Goal: Task Accomplishment & Management: Complete application form

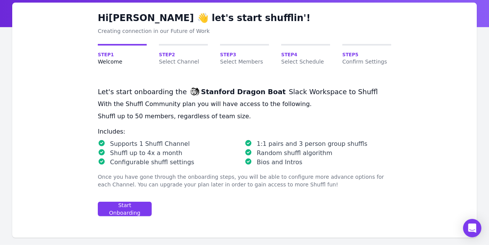
scroll to position [36, 0]
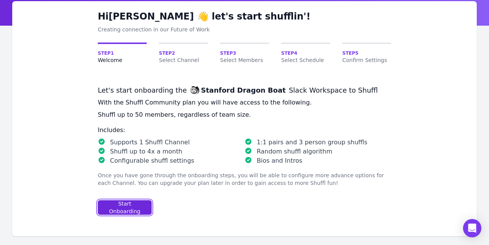
click at [138, 206] on div "Start Onboarding" at bounding box center [124, 206] width 41 height 15
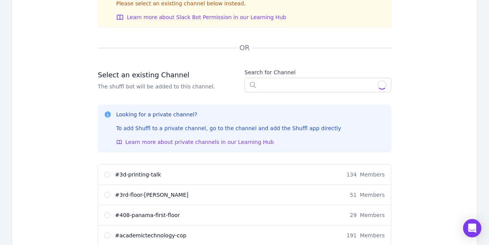
scroll to position [181, 0]
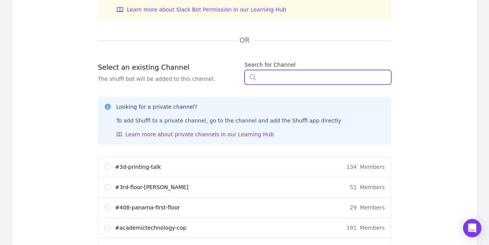
click at [301, 71] on input "text" at bounding box center [318, 77] width 147 height 15
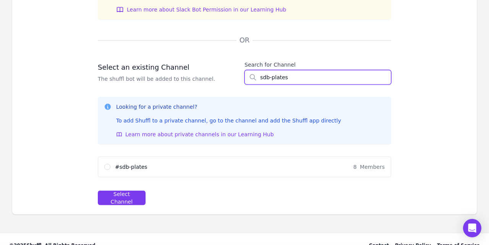
type input "sdb-plates"
click at [119, 162] on div "# sdb-plates 8 Members" at bounding box center [244, 167] width 293 height 20
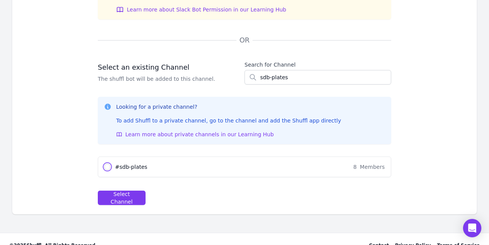
click at [110, 166] on input "# sdb-plates 8 Members" at bounding box center [107, 167] width 6 height 6
radio input "true"
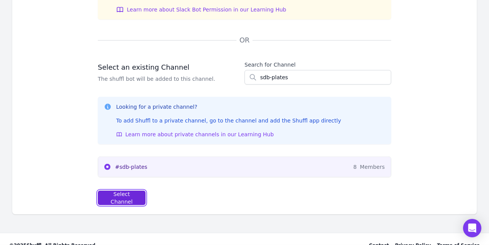
click at [126, 191] on button "Select Channel" at bounding box center [122, 197] width 48 height 15
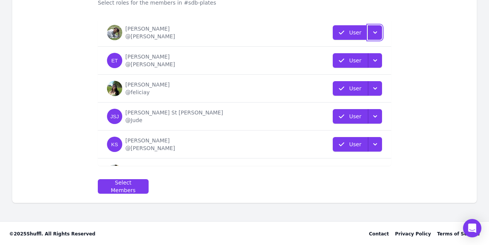
click at [377, 31] on icon "button" at bounding box center [375, 32] width 4 height 2
click at [408, 39] on div "Hi [PERSON_NAME] 👋 let's start shufflin'! Creating connection in our Future of …" at bounding box center [244, 53] width 465 height 300
click at [371, 28] on button "User Role" at bounding box center [375, 32] width 14 height 15
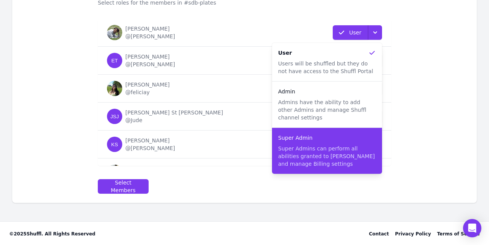
click at [316, 150] on p "Super Admins can perform all abilities granted to [PERSON_NAME] and manage Bill…" at bounding box center [327, 155] width 98 height 23
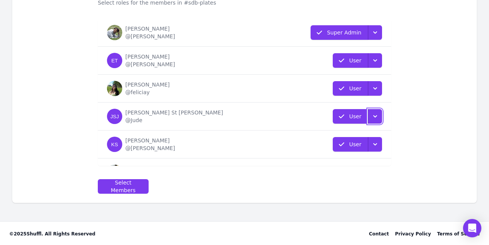
click at [375, 113] on icon "button" at bounding box center [375, 116] width 8 height 8
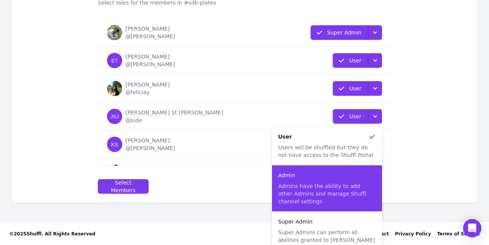
click at [324, 178] on div "Admin" at bounding box center [327, 175] width 98 height 8
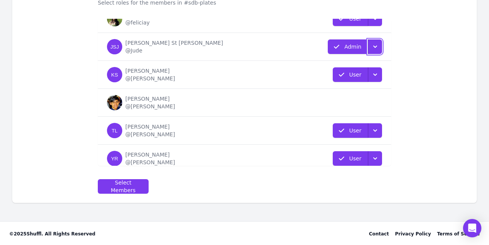
scroll to position [76, 0]
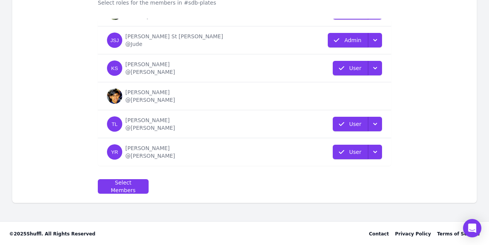
click at [163, 177] on form "Selected Members Select roles for the members in #sdb-plates Name Role [PERSON_…" at bounding box center [244, 90] width 293 height 207
click at [376, 41] on icon "button" at bounding box center [375, 40] width 8 height 8
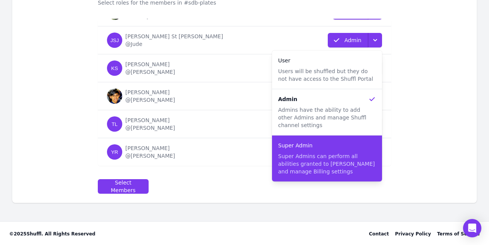
click at [306, 145] on p "Super Admin" at bounding box center [295, 145] width 34 height 8
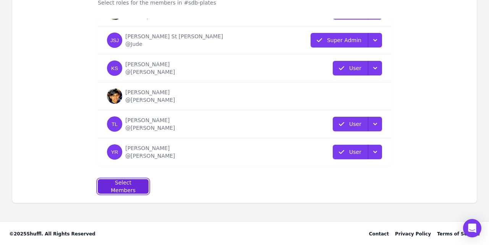
click at [140, 180] on button "Select Members" at bounding box center [123, 186] width 51 height 15
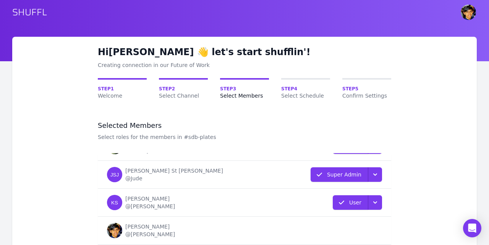
select select "10"
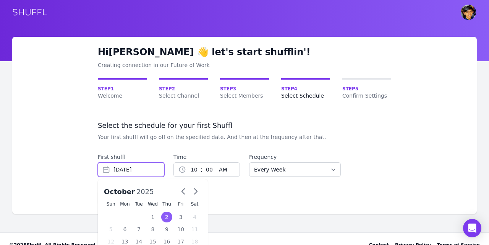
click at [158, 171] on input "[DATE]" at bounding box center [131, 169] width 66 height 15
click at [155, 221] on div "1" at bounding box center [152, 216] width 11 height 11
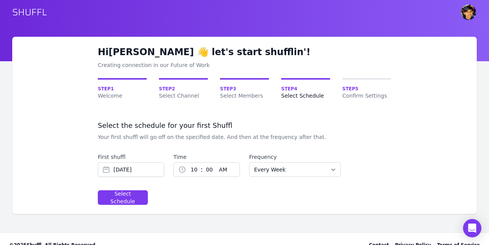
type input "[DATE]"
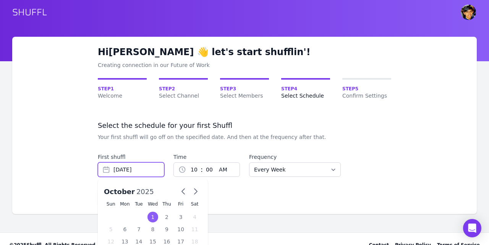
drag, startPoint x: 140, startPoint y: 172, endPoint x: 157, endPoint y: 215, distance: 46.7
click at [157, 177] on input "[DATE]" at bounding box center [131, 169] width 66 height 15
click at [157, 215] on div "1" at bounding box center [152, 216] width 11 height 11
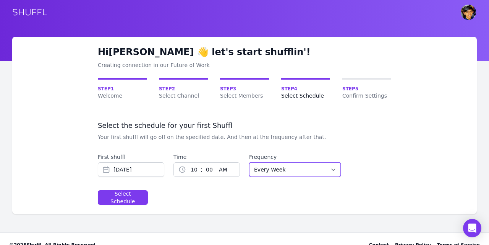
click at [249, 162] on select "Every Week Every Two Weeks Every Three Weeks Every Four Weeks Start Of Every Mo…" at bounding box center [295, 169] width 92 height 15
click at [308, 151] on div "Select the schedule for your first Shuffl Your first shuffl will go off on the …" at bounding box center [244, 149] width 293 height 56
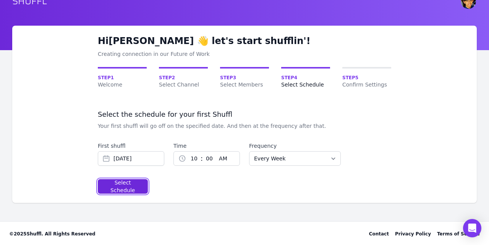
click at [143, 181] on button "Select Schedule" at bounding box center [123, 186] width 50 height 15
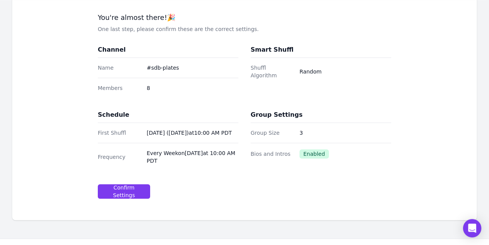
scroll to position [125, 0]
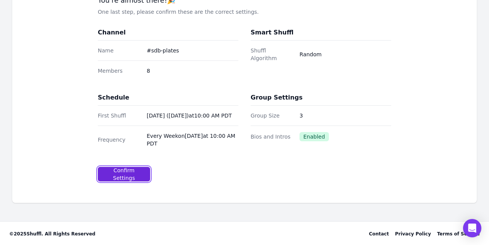
click at [130, 177] on button "Confirm Settings" at bounding box center [124, 174] width 52 height 15
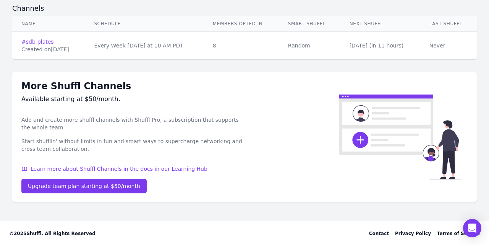
scroll to position [92, 0]
